Goal: Transaction & Acquisition: Purchase product/service

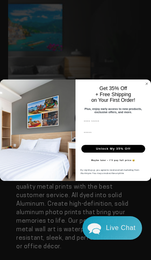
scroll to position [45, 0]
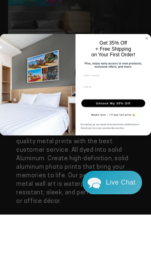
click at [148, 81] on icon "Close dialog" at bounding box center [146, 83] width 4 height 4
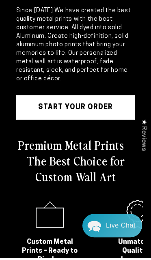
scroll to position [210, 0]
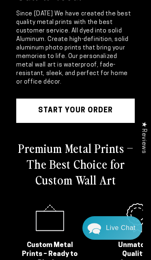
click at [101, 113] on link "START YOUR Order" at bounding box center [75, 110] width 118 height 24
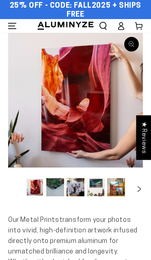
select select "**********"
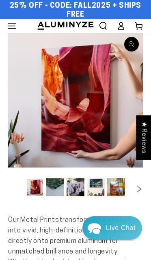
click at [134, 186] on icon "Slide right" at bounding box center [139, 189] width 11 height 6
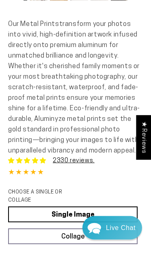
scroll to position [196, 0]
click at [100, 215] on link "Single Image" at bounding box center [72, 214] width 129 height 16
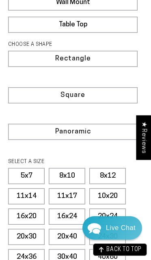
scroll to position [485, 0]
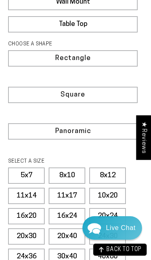
click at [29, 194] on label "11x14" at bounding box center [26, 195] width 36 height 16
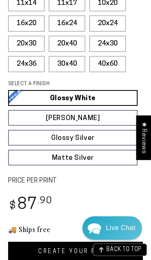
scroll to position [678, 0]
click at [103, 121] on link "Matte White Matte White Our matte white surface offers a flatter tone and sligh…" at bounding box center [72, 118] width 129 height 16
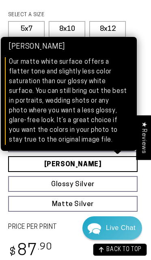
scroll to position [632, 0]
click at [105, 185] on link "Glossy Silver Glossy Silver Our silver gloss produces uniquely luminous prints …" at bounding box center [72, 184] width 129 height 16
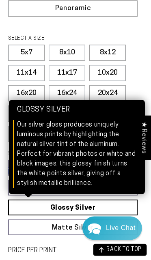
scroll to position [608, 0]
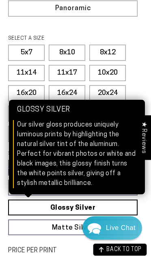
click at [137, 226] on link "Matte Silver Matte Silver Our raw silver matte aluminum surface adds a fascinat…" at bounding box center [72, 227] width 129 height 16
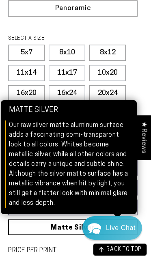
click at [136, 231] on link "Matte Silver Matte Silver Our raw silver matte aluminum surface adds a fascinat…" at bounding box center [72, 227] width 129 height 16
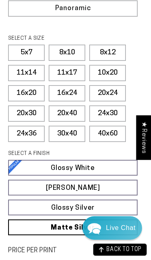
click at [104, 169] on link "Glossy White Glossy White Our bright white glossy surface increases color satur…" at bounding box center [72, 168] width 129 height 16
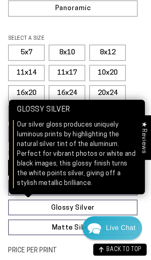
click at [137, 208] on link "Glossy Silver Glossy Silver Our silver gloss produces uniquely luminous prints …" at bounding box center [72, 207] width 129 height 16
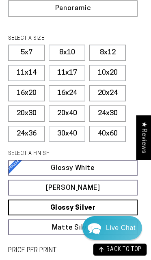
click at [141, 83] on div "SELECT A SIZE Learn more 5x7 8x10" at bounding box center [75, 90] width 134 height 115
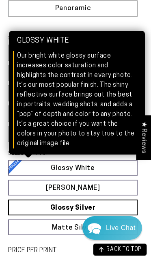
click at [104, 168] on link "Glossy White Glossy White Our bright white glossy surface increases color satur…" at bounding box center [72, 168] width 129 height 16
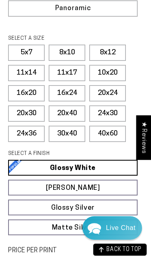
click at [116, 53] on label "8x12" at bounding box center [107, 53] width 36 height 16
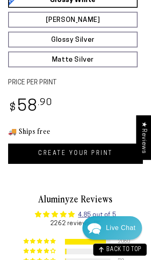
scroll to position [774, 0]
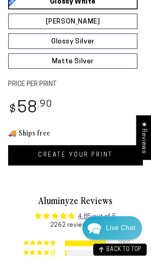
click at [104, 155] on link "CREATE YOUR PRINT" at bounding box center [75, 155] width 134 height 20
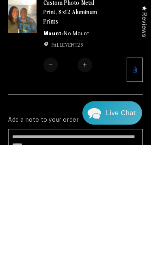
scroll to position [5, 0]
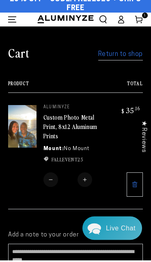
click at [25, 125] on img at bounding box center [22, 127] width 28 height 43
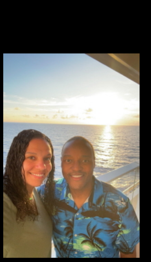
scroll to position [0, 0]
